Goal: Check status: Check status

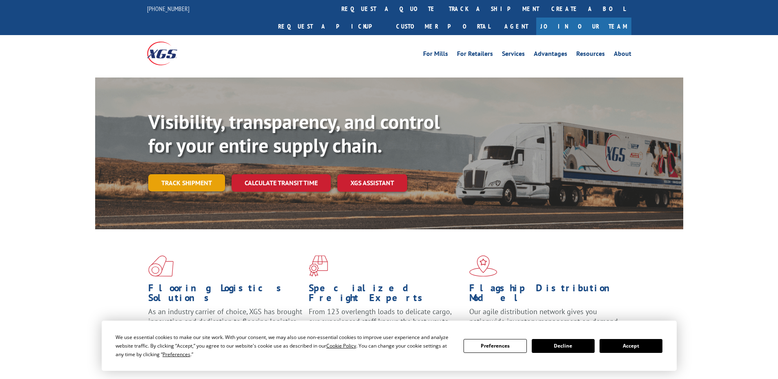
click at [189, 174] on link "Track shipment" at bounding box center [186, 182] width 77 height 17
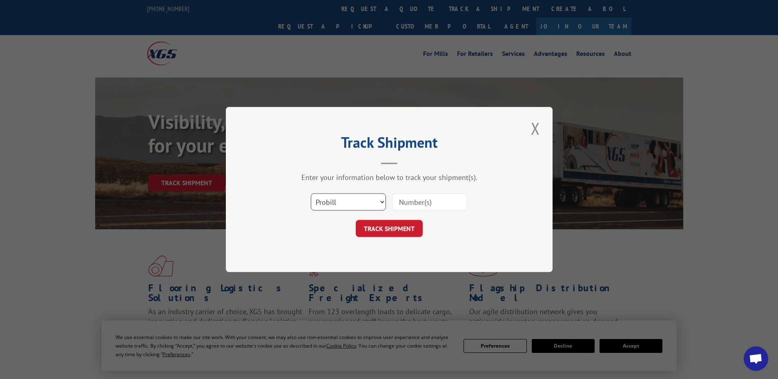
click at [353, 198] on select "Select category... Probill BOL PO" at bounding box center [348, 201] width 75 height 17
select select "po"
click at [311, 193] on select "Select category... Probill BOL PO" at bounding box center [348, 201] width 75 height 17
drag, startPoint x: 417, startPoint y: 208, endPoint x: 412, endPoint y: 216, distance: 9.0
click at [417, 208] on input at bounding box center [429, 201] width 75 height 17
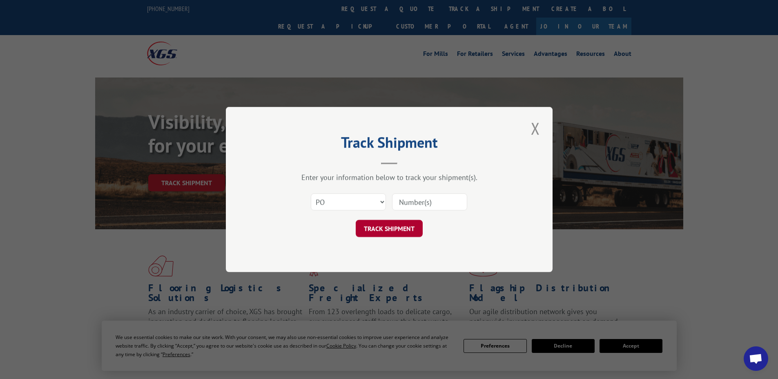
paste input "55528574"
type input "55528574"
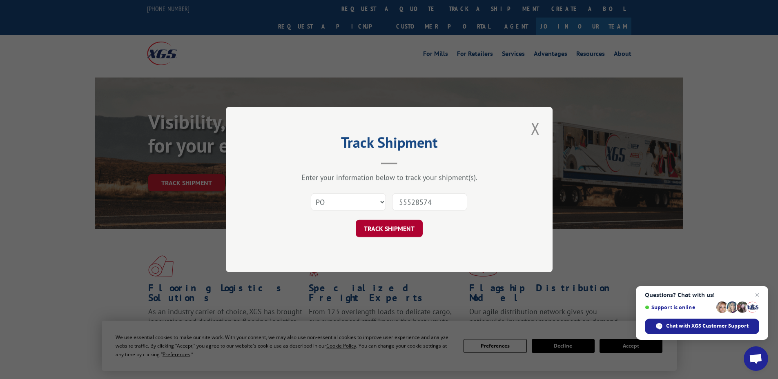
click at [405, 222] on button "TRACK SHIPMENT" at bounding box center [389, 228] width 67 height 17
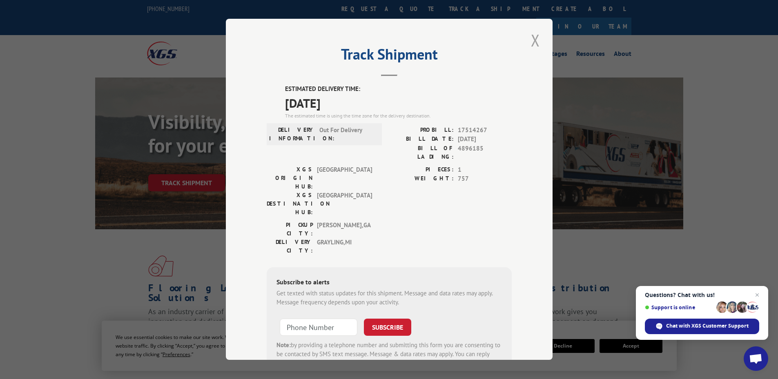
click at [536, 41] on button "Close modal" at bounding box center [535, 40] width 14 height 22
